Goal: Task Accomplishment & Management: Manage account settings

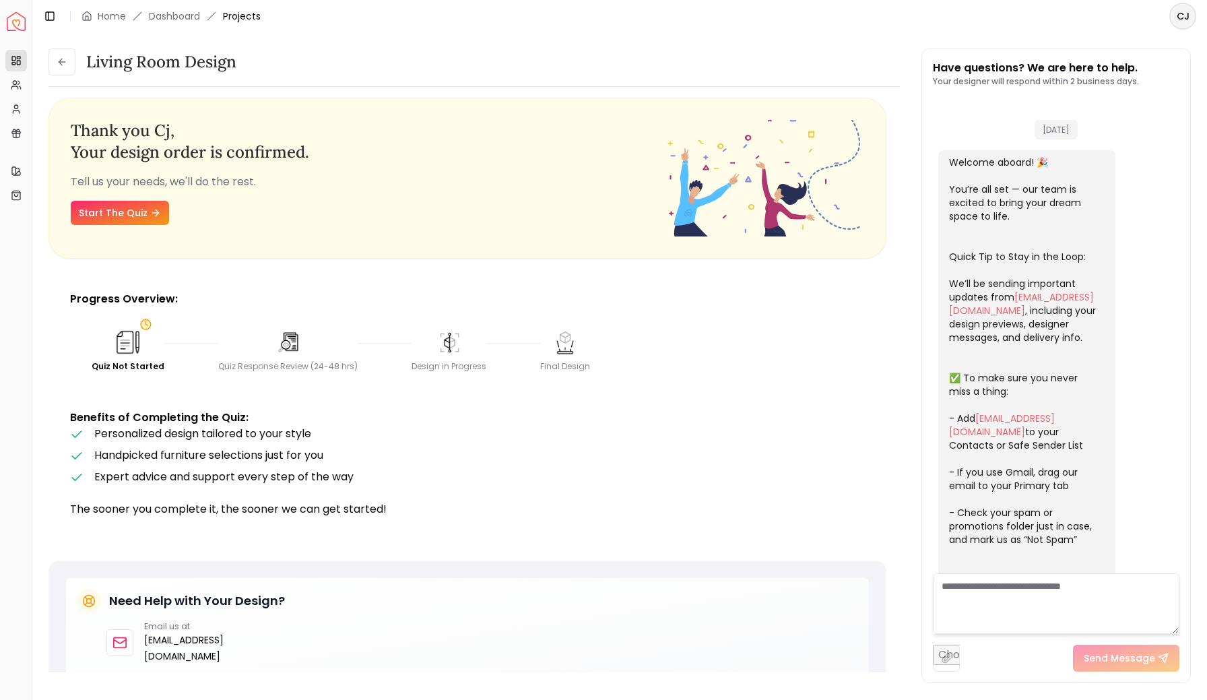
scroll to position [1672, 0]
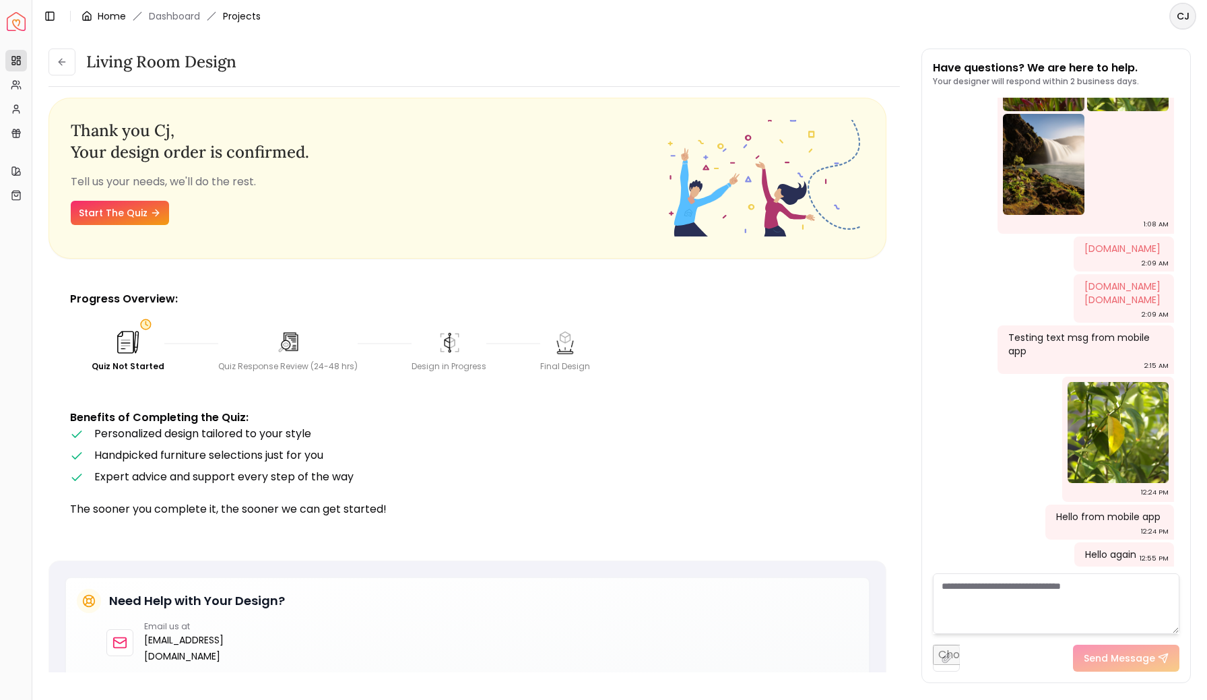
click at [107, 12] on link "Home" at bounding box center [112, 15] width 28 height 13
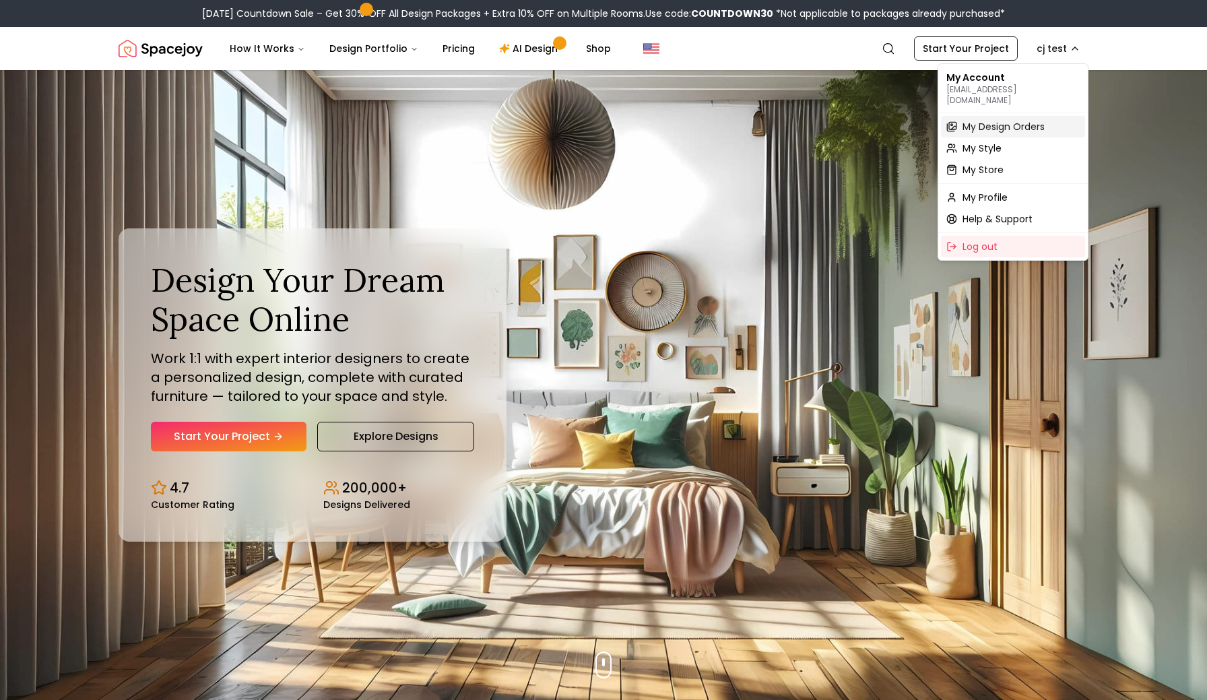
click at [981, 120] on span "My Design Orders" at bounding box center [1004, 126] width 82 height 13
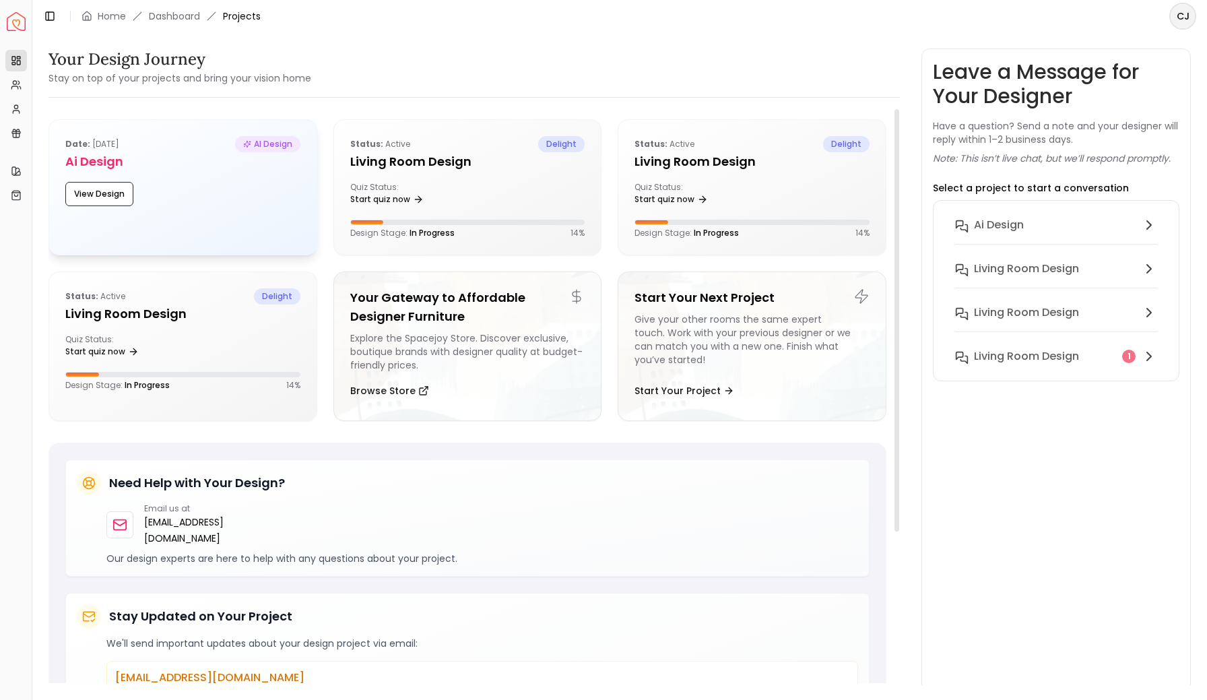
click at [198, 207] on div "Date: Aug 05, 2025 AI Design Ai Design View Design" at bounding box center [183, 171] width 268 height 102
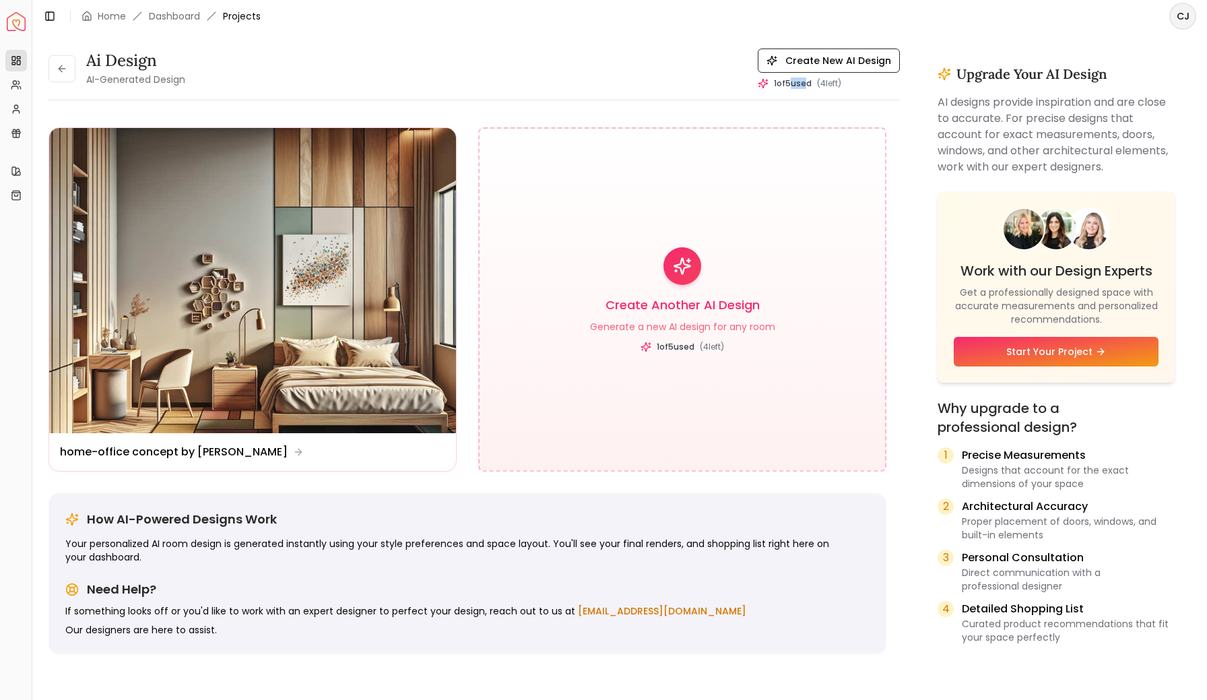
drag, startPoint x: 809, startPoint y: 84, endPoint x: 796, endPoint y: 82, distance: 13.0
click at [796, 82] on span "1 of 5 used" at bounding box center [793, 83] width 38 height 11
drag, startPoint x: 782, startPoint y: 82, endPoint x: 794, endPoint y: 82, distance: 11.5
click at [794, 82] on span "1 of 5 used" at bounding box center [793, 83] width 38 height 11
click at [918, 320] on div "Ai Design AI-Generated Design Create New AI Design 1 of 5 used ( 4 left) Ai Des…" at bounding box center [620, 359] width 1143 height 621
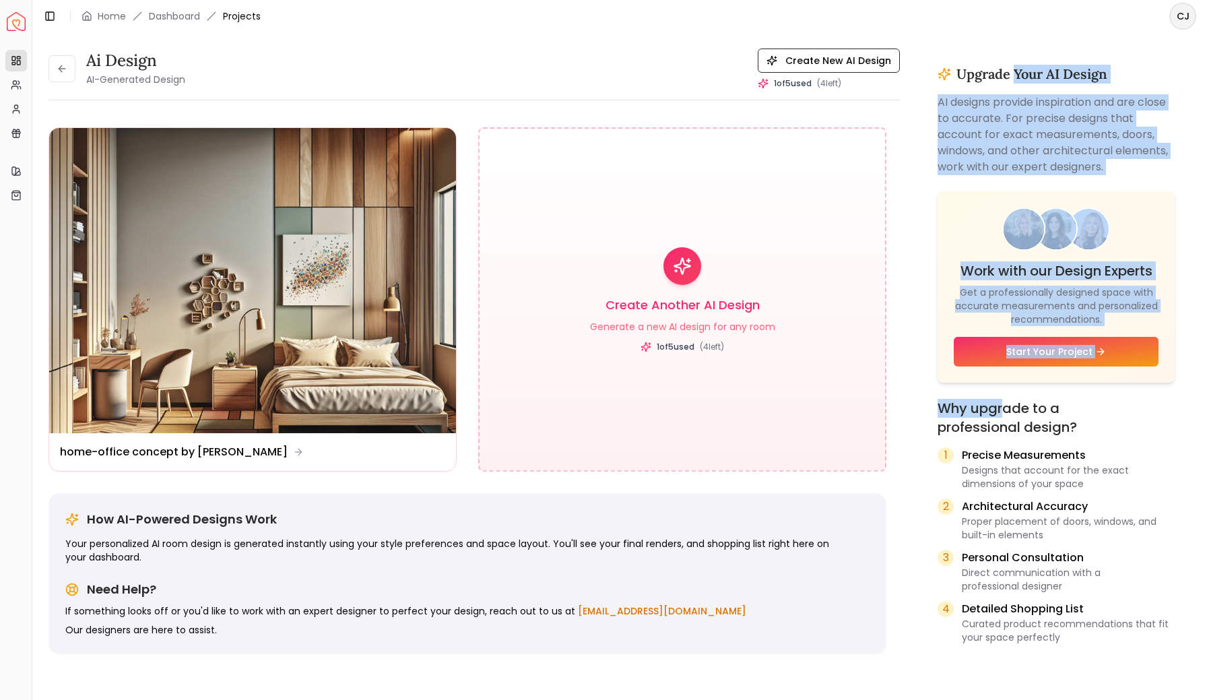
drag, startPoint x: 1014, startPoint y: 70, endPoint x: 1006, endPoint y: 418, distance: 347.8
click at [1006, 418] on div "Upgrade Your AI Design AI designs provide inspiration and are close to accurate…" at bounding box center [1057, 359] width 270 height 621
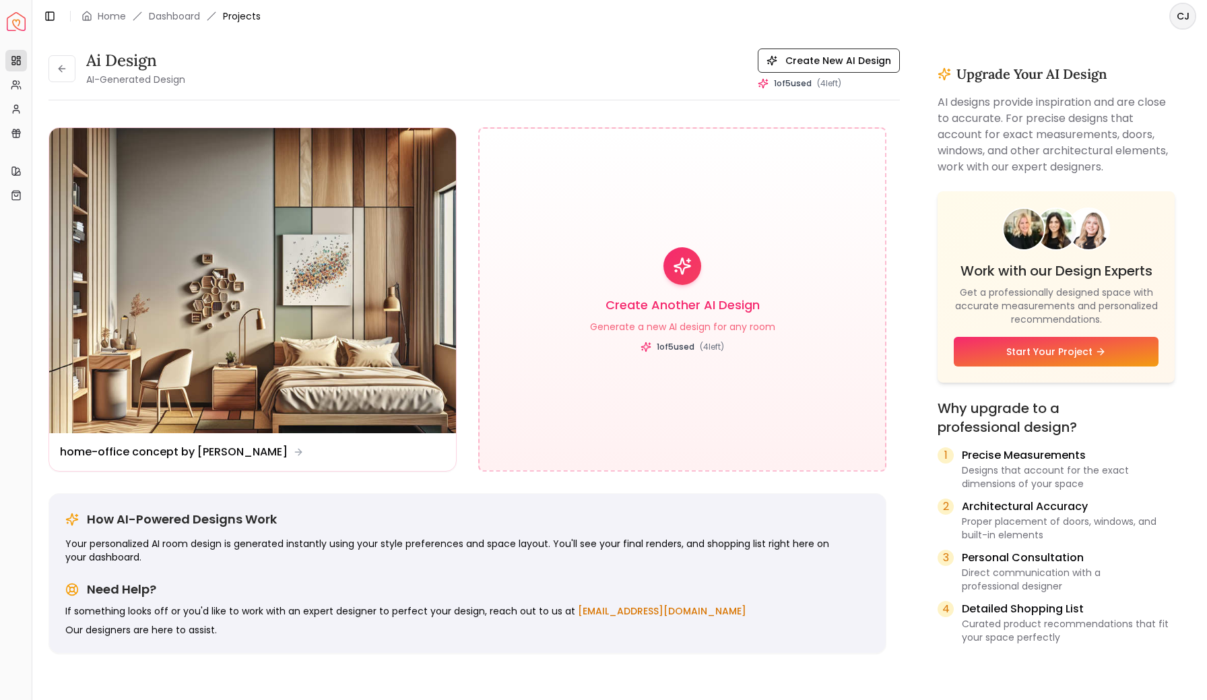
click at [1010, 505] on p "Architectural Accuracy" at bounding box center [1068, 507] width 213 height 16
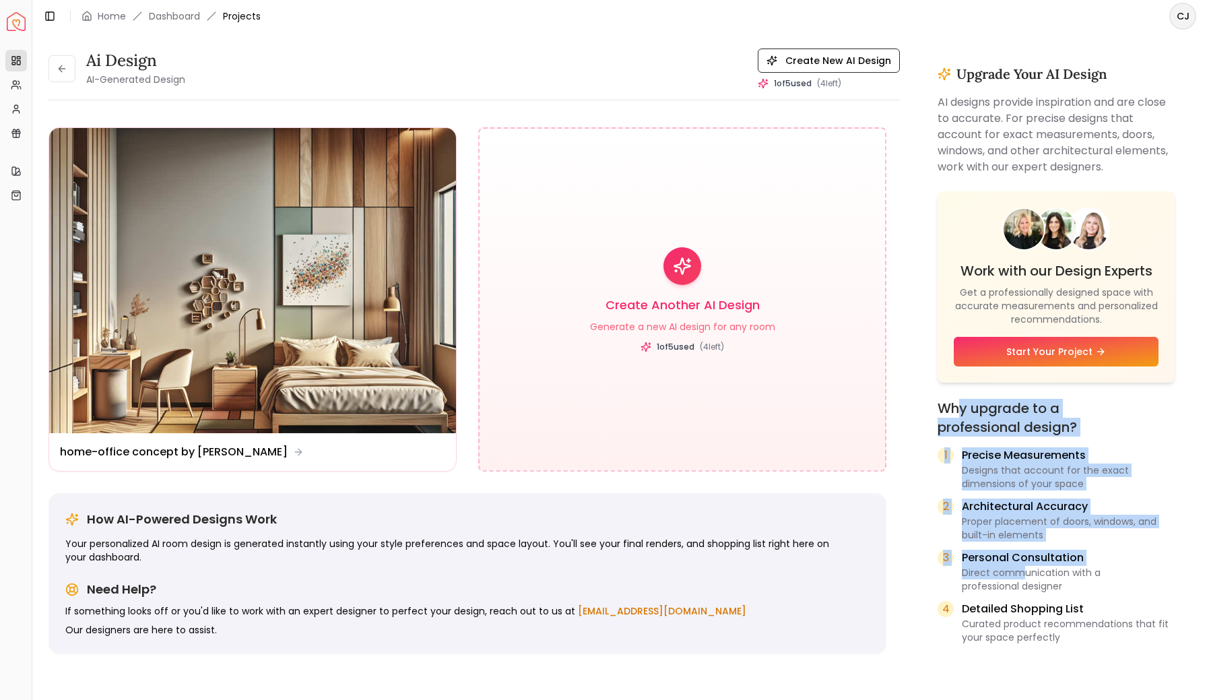
drag, startPoint x: 957, startPoint y: 406, endPoint x: 1024, endPoint y: 571, distance: 177.4
click at [1024, 571] on div "Why upgrade to a professional design? 1 Precise Measurements Designs that accou…" at bounding box center [1056, 521] width 237 height 245
click at [1045, 699] on main "Toggle Sidebar Home Dashboard Projects CJ Ai Design AI-Generated Design Create …" at bounding box center [619, 350] width 1175 height 700
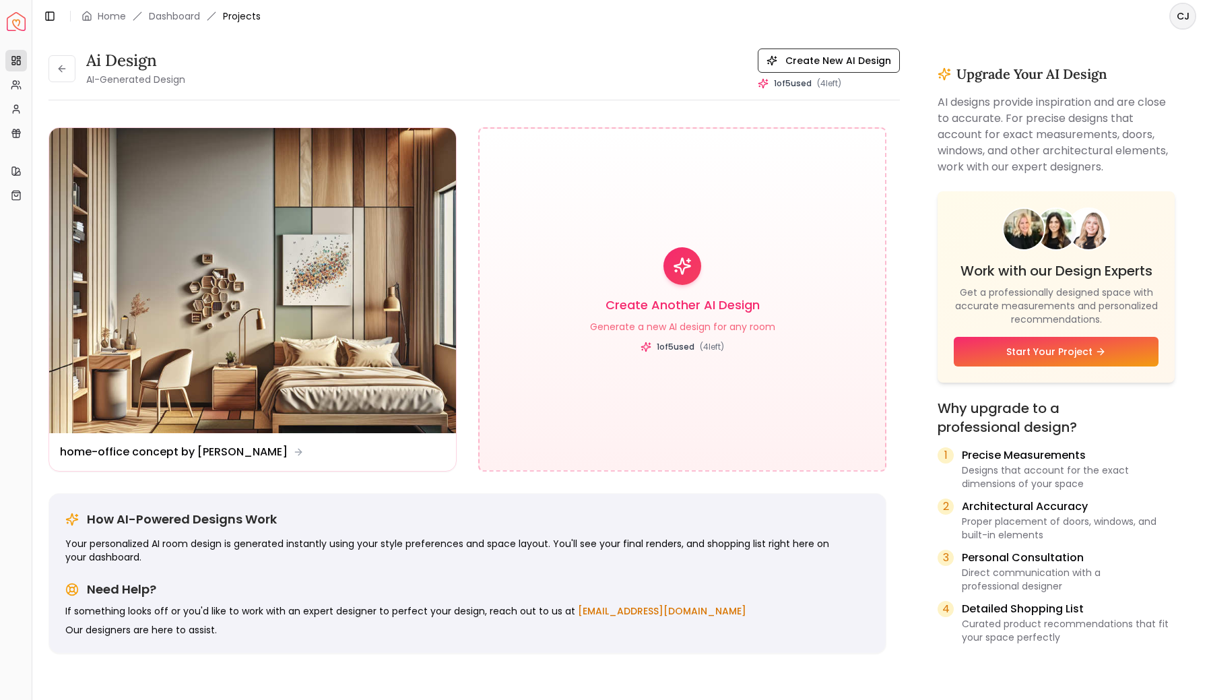
click at [1092, 538] on p "Proper placement of doors, windows, and built-in elements" at bounding box center [1068, 528] width 213 height 27
click at [63, 70] on icon at bounding box center [62, 68] width 11 height 11
